Goal: Information Seeking & Learning: Learn about a topic

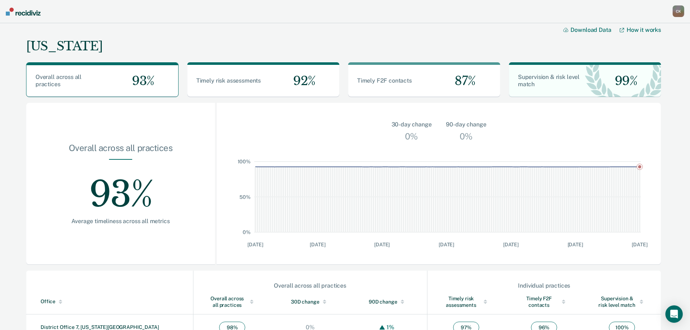
click at [29, 15] on img at bounding box center [23, 12] width 35 height 8
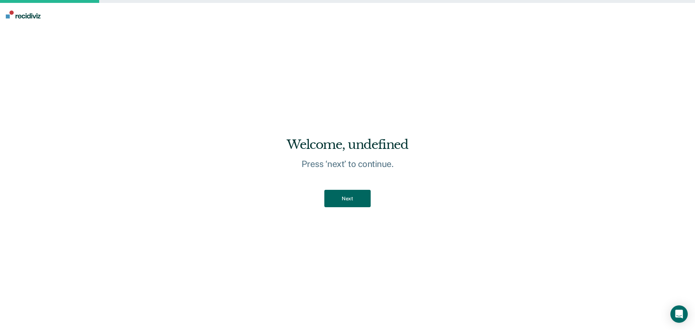
click at [361, 201] on button "Next" at bounding box center [347, 199] width 46 height 18
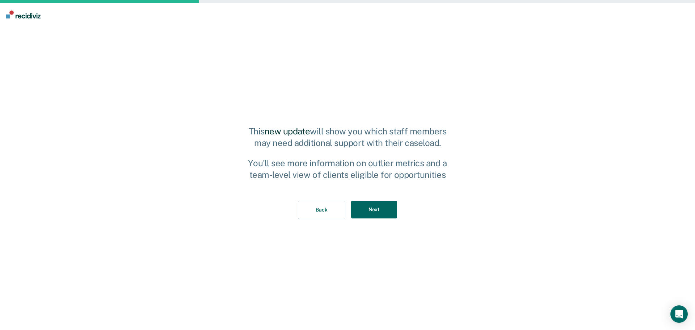
click at [361, 201] on button "Next" at bounding box center [374, 210] width 46 height 18
click at [361, 201] on div "Back Next" at bounding box center [347, 210] width 201 height 42
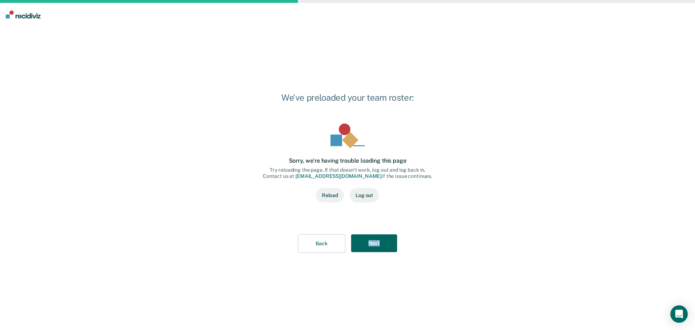
click at [374, 237] on button "Next" at bounding box center [374, 243] width 46 height 18
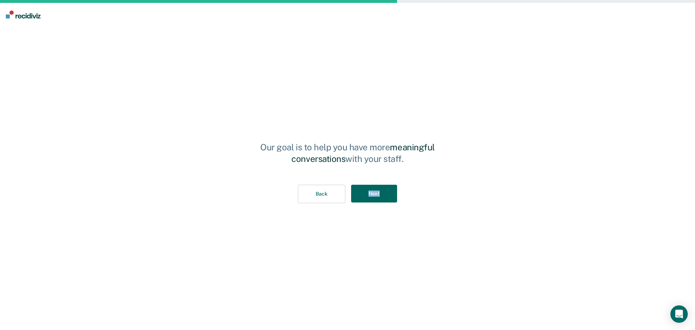
click at [377, 194] on button "Next" at bounding box center [374, 194] width 46 height 18
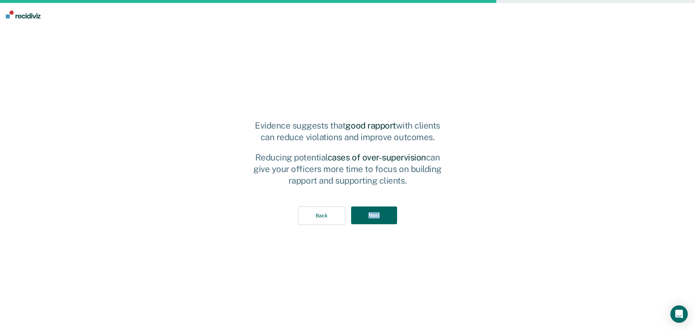
click at [374, 217] on button "Next" at bounding box center [374, 215] width 46 height 18
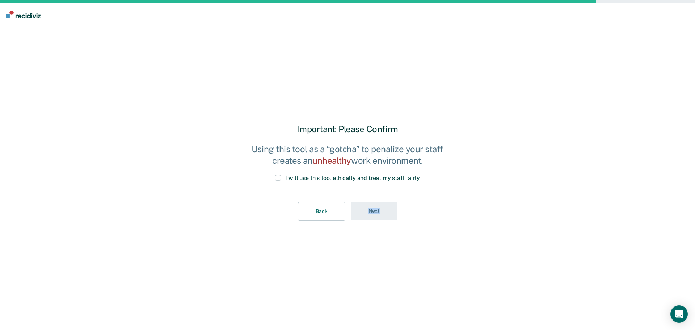
click at [278, 180] on span at bounding box center [278, 178] width 6 height 6
click at [420, 175] on input "I will use this tool ethically and treat my staff fairly" at bounding box center [420, 175] width 0 height 0
click at [375, 210] on button "Next" at bounding box center [374, 211] width 46 height 18
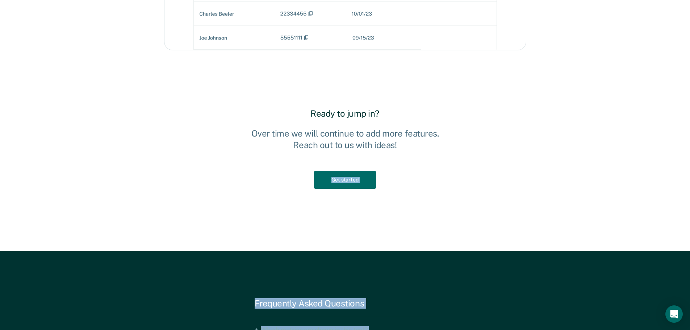
scroll to position [1086, 0]
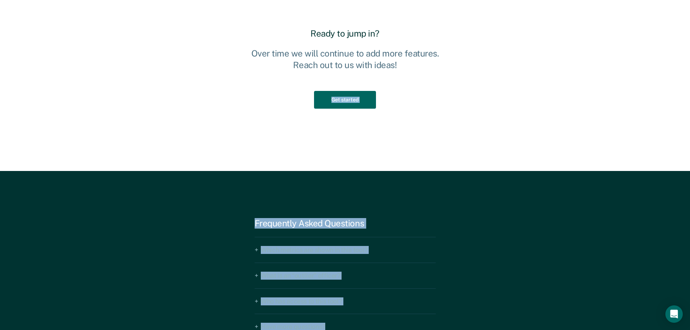
click at [350, 99] on button "Get started" at bounding box center [345, 100] width 62 height 18
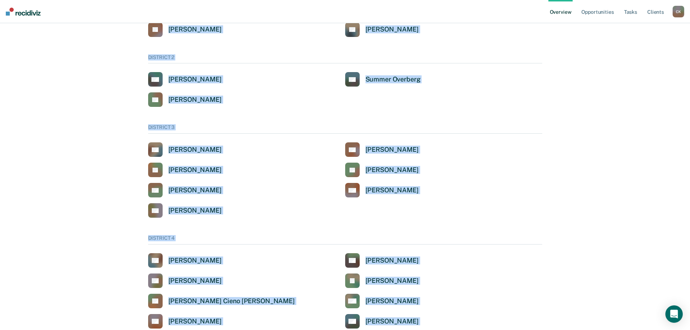
scroll to position [181, 0]
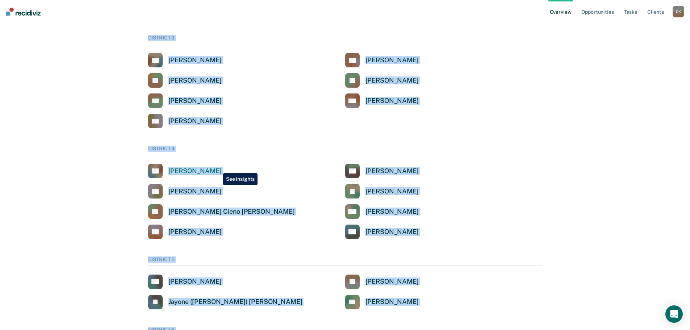
click at [217, 168] on div "[PERSON_NAME]" at bounding box center [194, 171] width 53 height 8
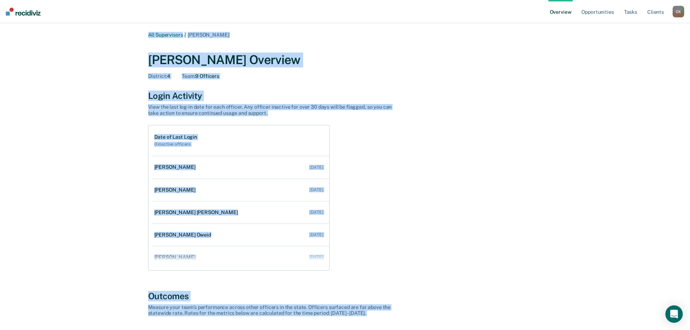
drag, startPoint x: 415, startPoint y: 138, endPoint x: 376, endPoint y: 144, distance: 38.9
click at [376, 144] on div "Date of Last Login 0 inactive officers [PERSON_NAME] [DATE] [PERSON_NAME] [DATE…" at bounding box center [345, 198] width 394 height 146
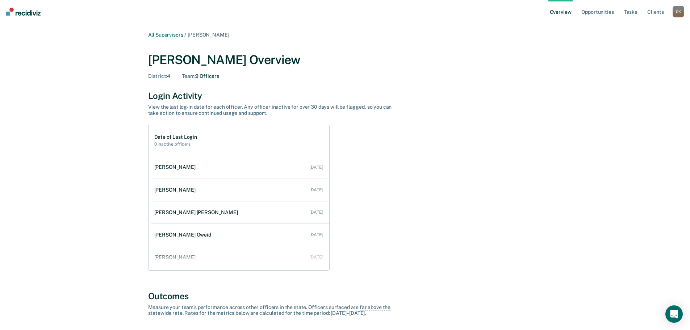
click at [376, 144] on div "Date of Last Login 0 inactive officers [PERSON_NAME] [DATE] [PERSON_NAME] [DATE…" at bounding box center [345, 198] width 394 height 146
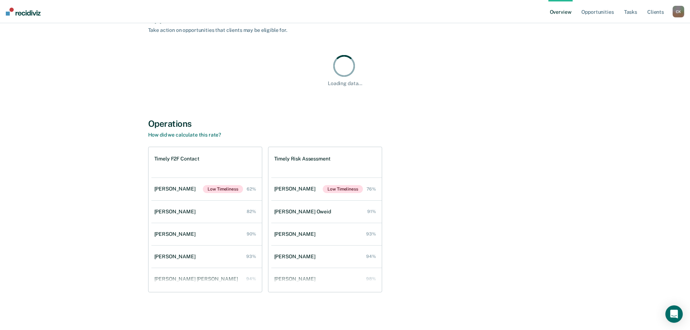
scroll to position [97, 0]
